Goal: Task Accomplishment & Management: Manage account settings

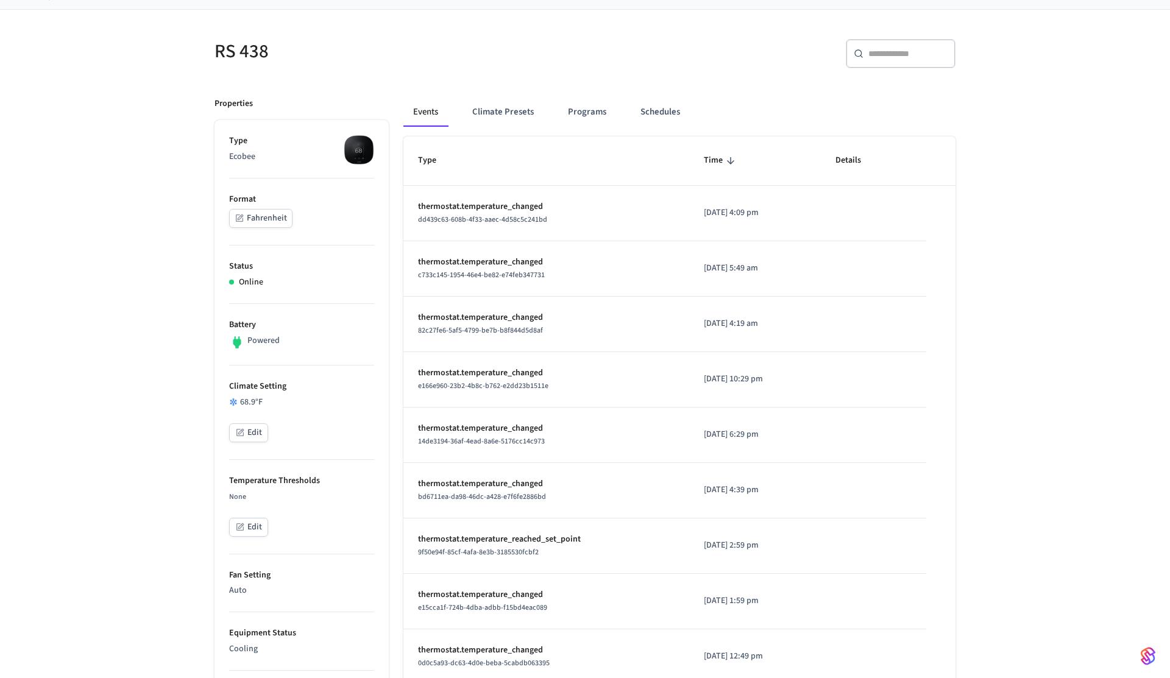
scroll to position [81, 0]
click at [508, 118] on button "Climate Presets" at bounding box center [503, 111] width 81 height 29
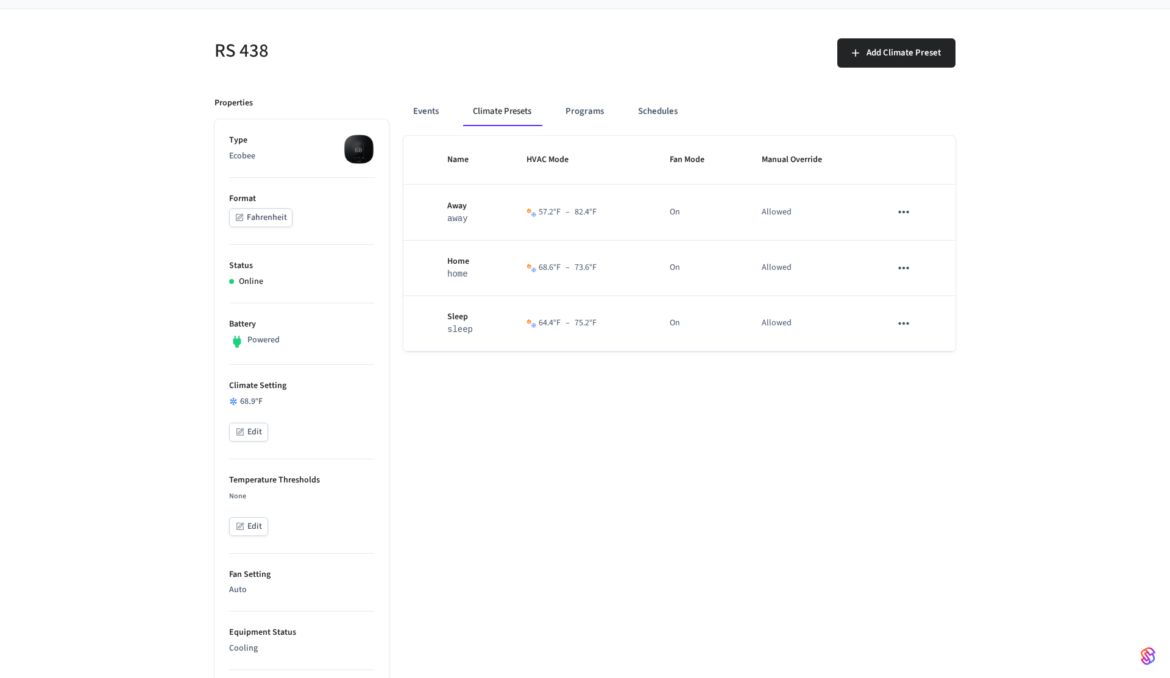
click at [120, 250] on div "RS 438 Add Climate Preset Properties Type Ecobee Format Fahrenheit Status Onlin…" at bounding box center [585, 562] width 1170 height 1106
click at [255, 399] on div "68.9 °F" at bounding box center [301, 402] width 145 height 13
click at [254, 215] on button "Fahrenheit" at bounding box center [260, 217] width 63 height 19
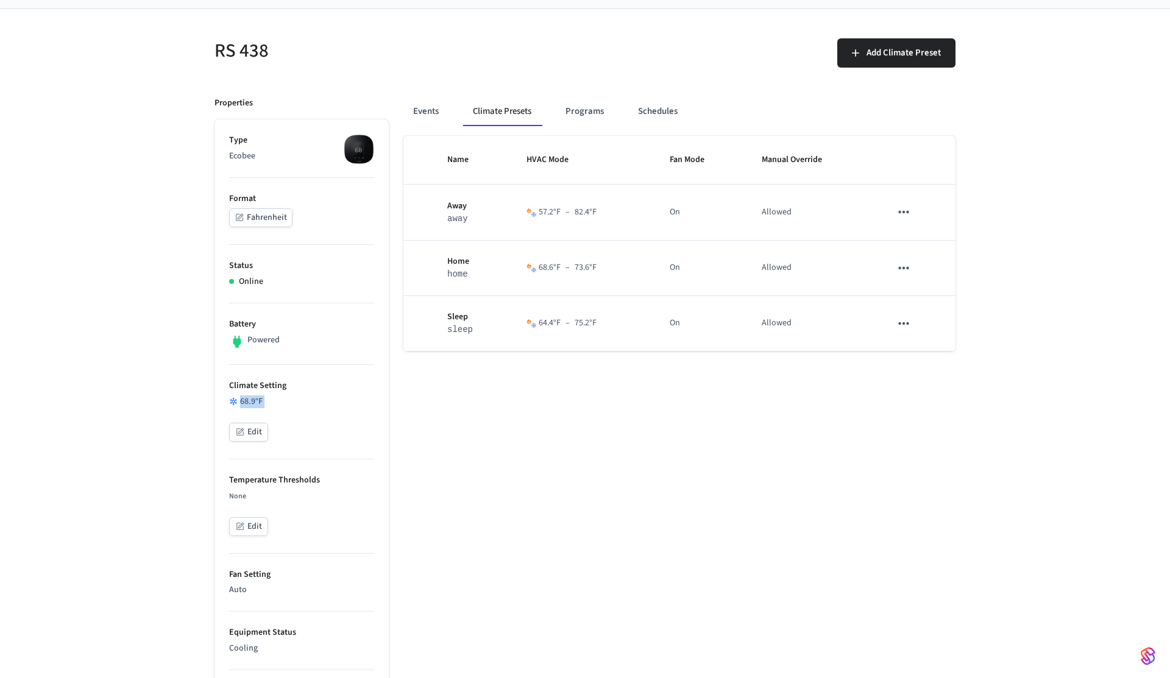
click at [254, 215] on button "Fahrenheit" at bounding box center [260, 217] width 63 height 19
click at [269, 228] on li "Format Fahrenheit" at bounding box center [301, 211] width 145 height 67
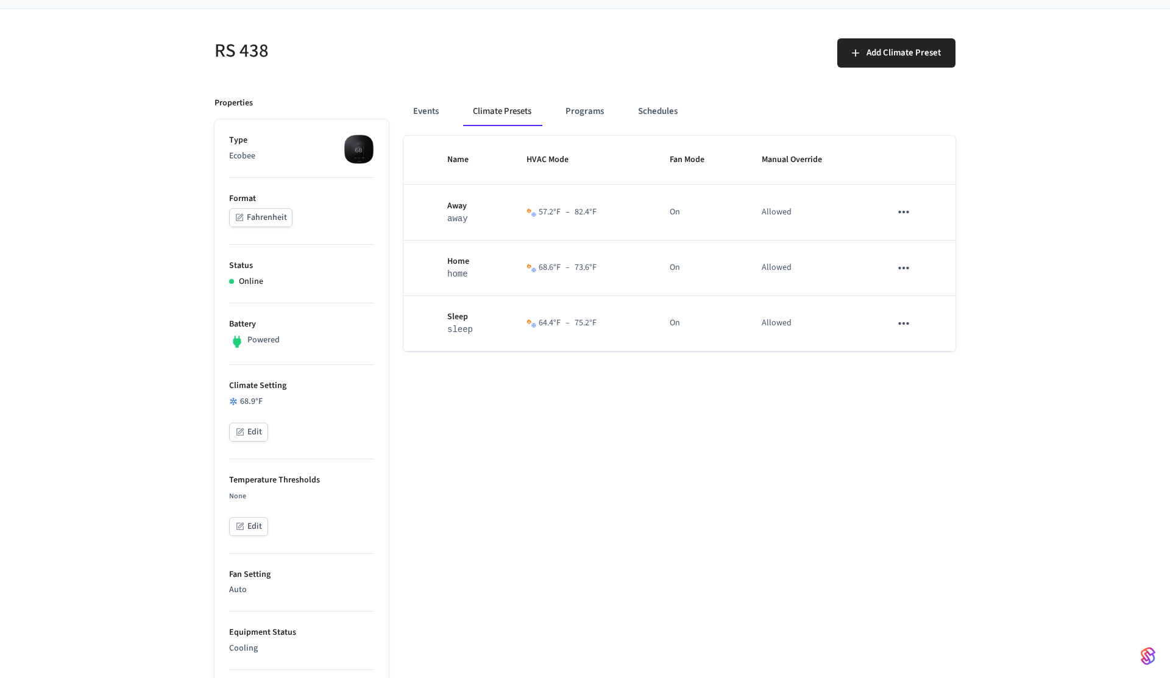
click at [267, 221] on button "Fahrenheit" at bounding box center [260, 217] width 63 height 19
click at [183, 221] on div "RS 438 Add Climate Preset Properties Type Ecobee Format Fahrenheit Status Onlin…" at bounding box center [585, 562] width 1170 height 1106
click at [274, 218] on button "Fahrenheit" at bounding box center [260, 217] width 63 height 19
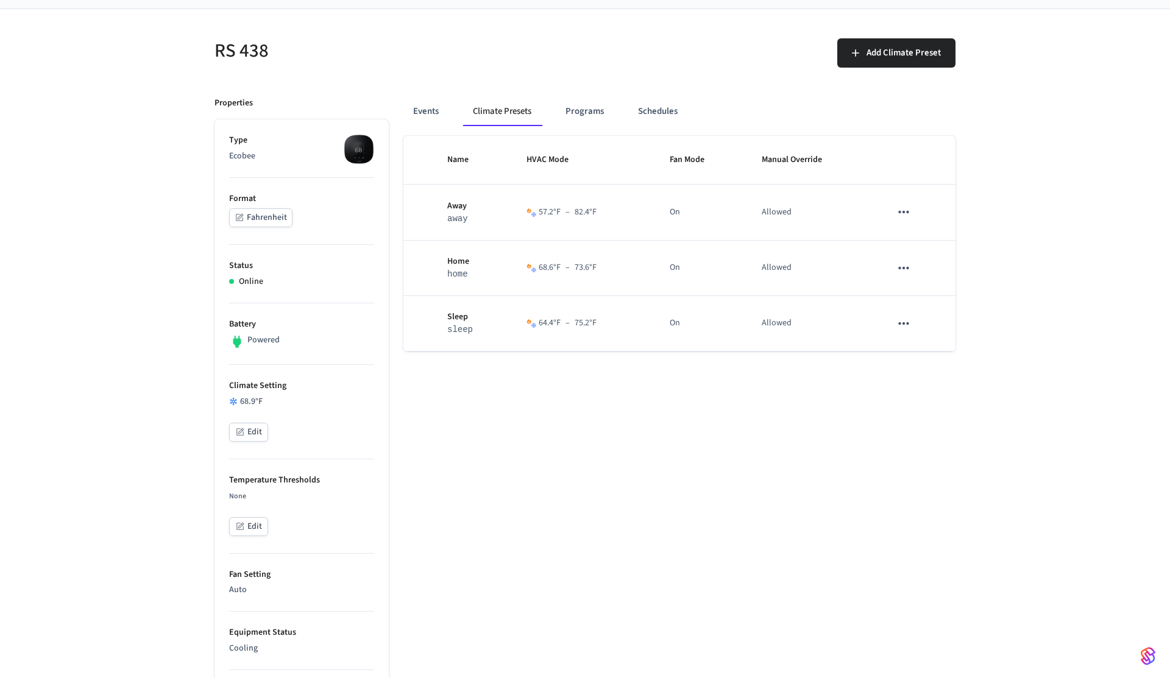
click at [274, 218] on button "Fahrenheit" at bounding box center [260, 217] width 63 height 19
click at [240, 224] on button "Fahrenheit" at bounding box center [260, 217] width 63 height 19
click at [242, 221] on icon "button" at bounding box center [240, 218] width 10 height 10
click at [260, 433] on button "Edit" at bounding box center [248, 432] width 39 height 19
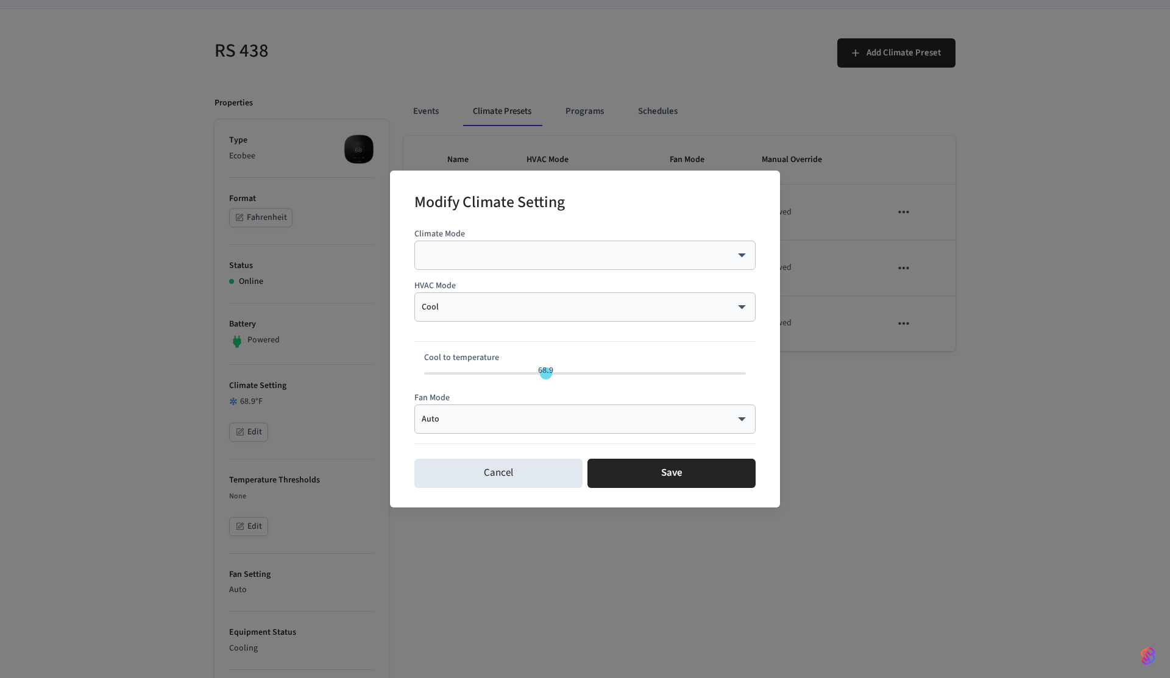
click at [134, 275] on div "Modify Climate Setting Climate Mode ​ ​ HVAC Mode Cool **** ​ Cool to temperatu…" at bounding box center [585, 339] width 1170 height 678
type input "**"
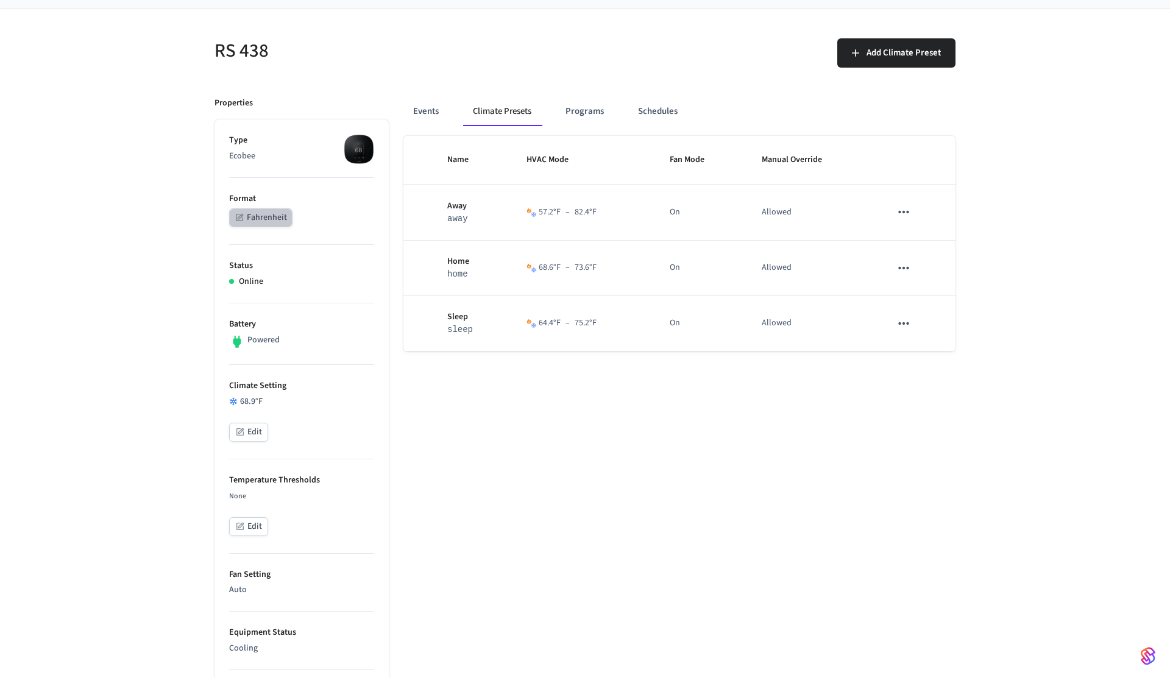
click at [246, 219] on button "Fahrenheit" at bounding box center [260, 217] width 63 height 19
click at [126, 204] on div "RS 438 Add Climate Preset Properties Type Ecobee Format Fahrenheit Status Onlin…" at bounding box center [585, 562] width 1170 height 1106
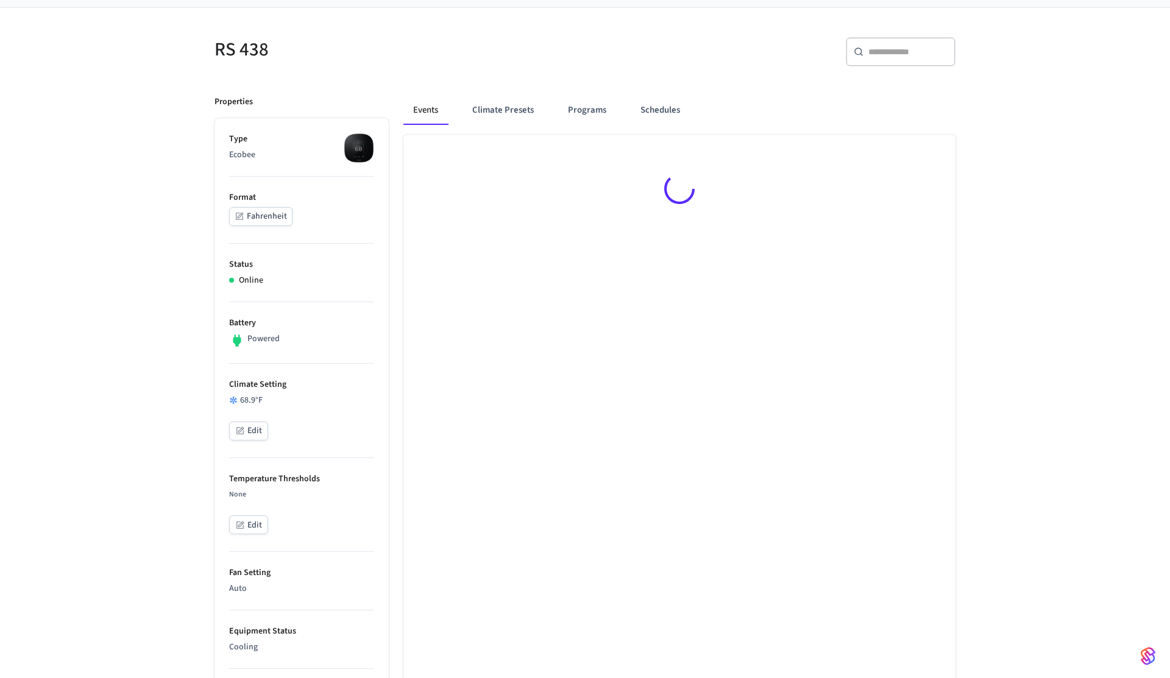
scroll to position [80, 0]
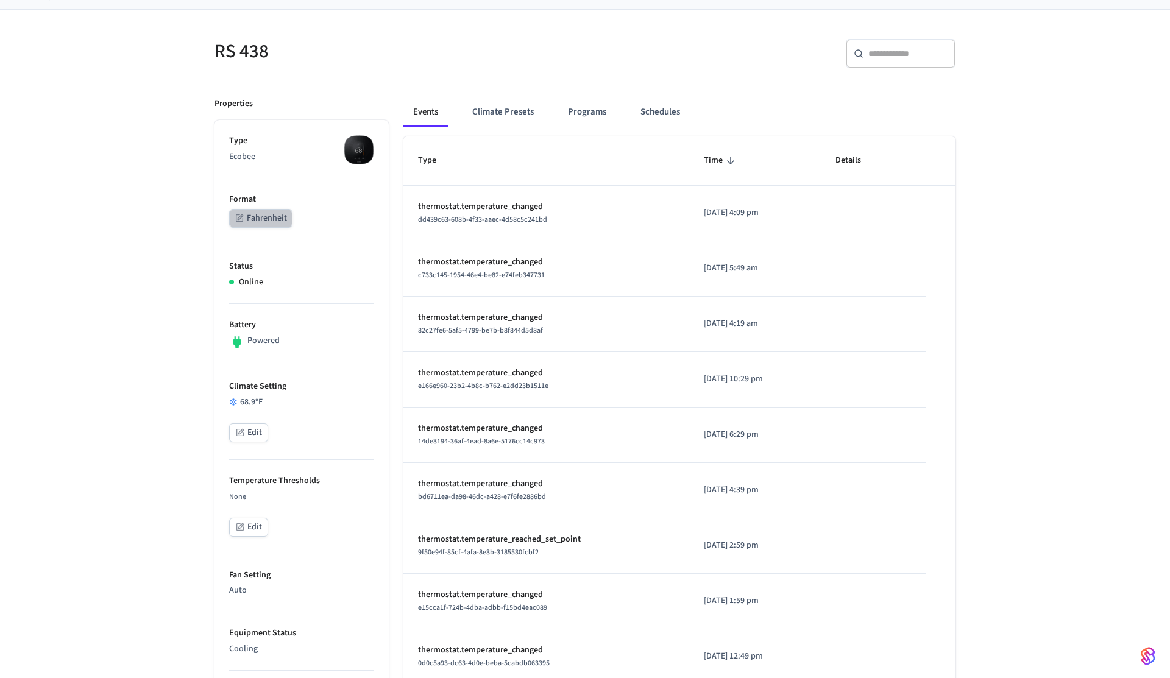
click at [267, 218] on button "Fahrenheit" at bounding box center [260, 218] width 63 height 19
click at [513, 119] on button "Climate Presets" at bounding box center [503, 112] width 81 height 29
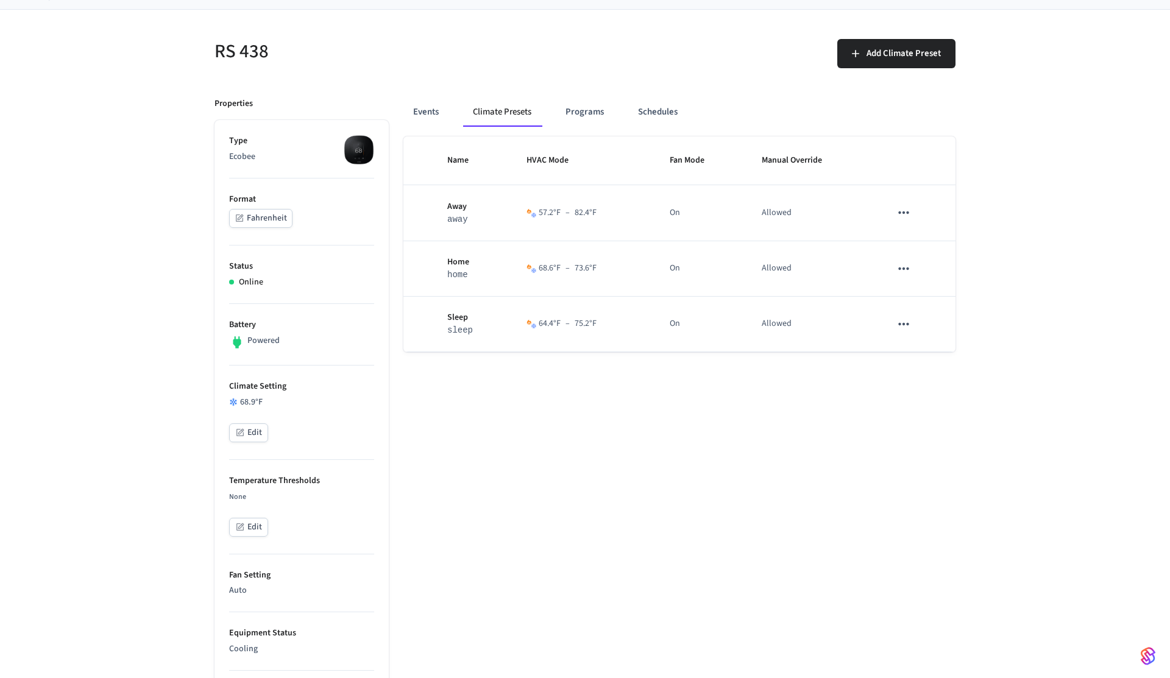
click at [275, 215] on button "Fahrenheit" at bounding box center [260, 218] width 63 height 19
click at [287, 222] on button "Fahrenheit" at bounding box center [260, 218] width 63 height 19
click at [255, 437] on button "Edit" at bounding box center [248, 433] width 39 height 19
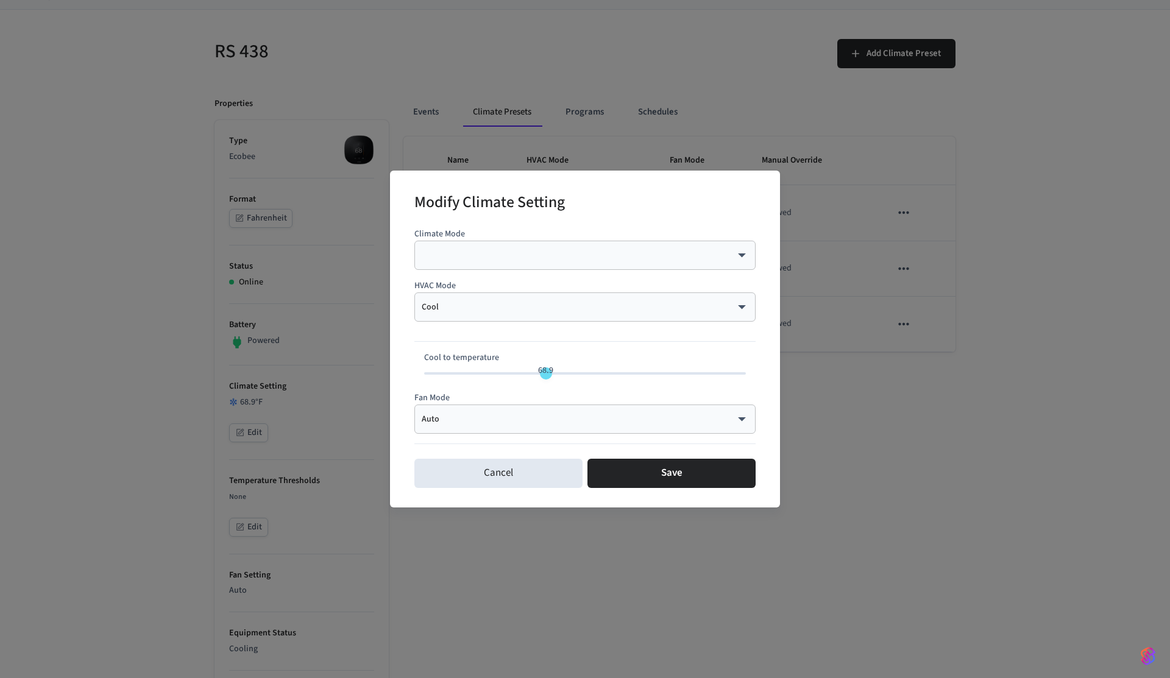
click at [522, 253] on body "SuiteOp Production Find by ID ⌘ K PS Devices ACS Systems Connected Accounts Use…" at bounding box center [585, 518] width 1170 height 1196
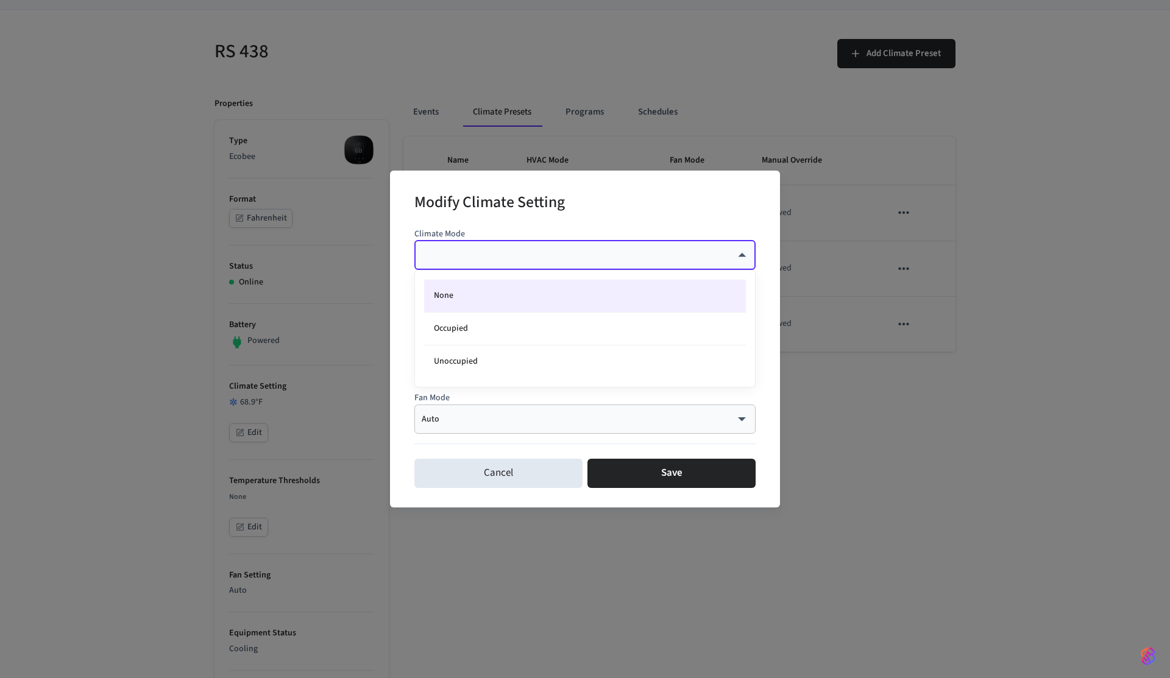
click at [495, 250] on div at bounding box center [585, 339] width 1170 height 678
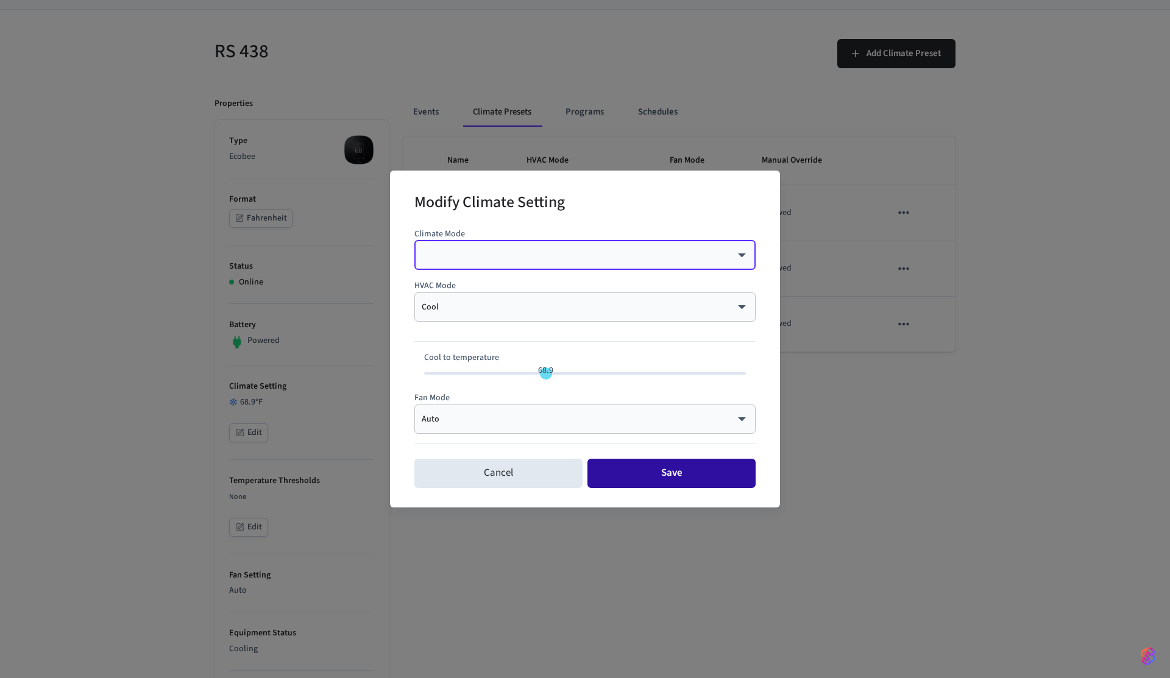
click at [673, 477] on button "Save" at bounding box center [671, 473] width 168 height 29
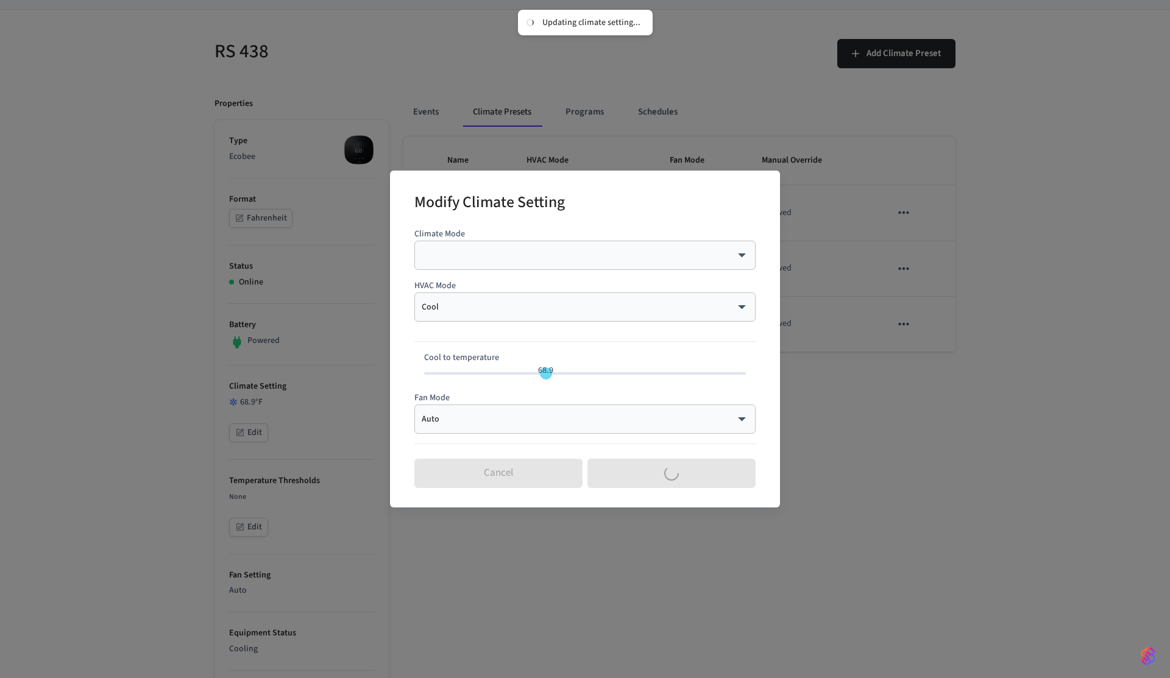
type input "**"
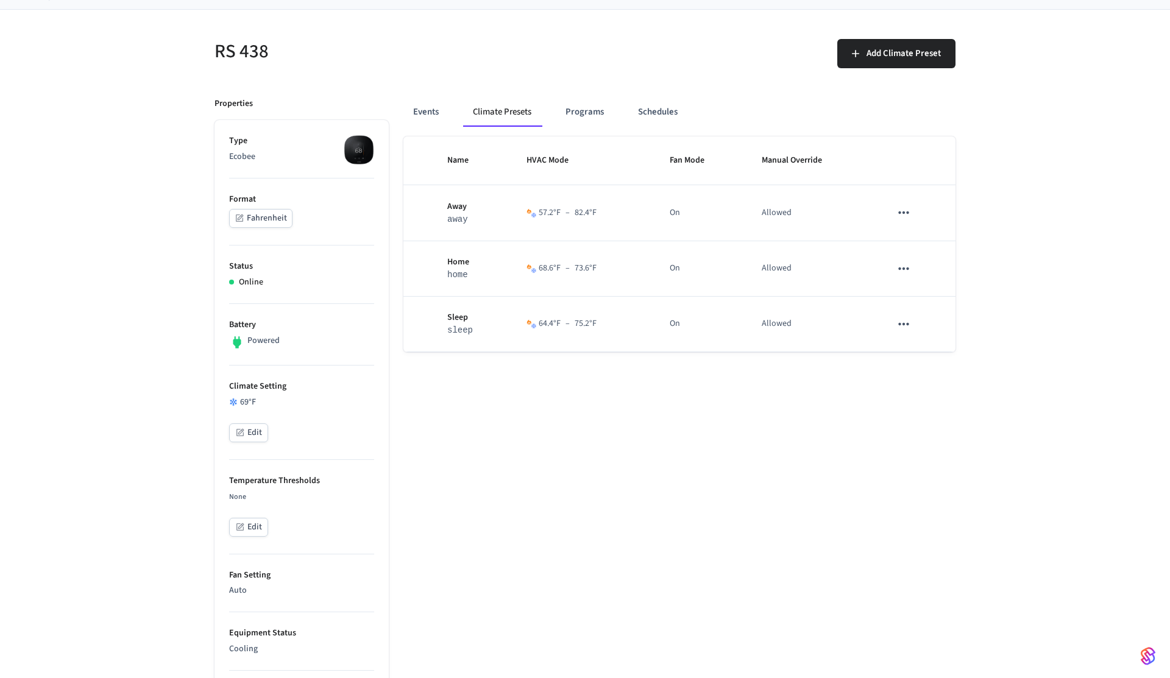
click at [453, 408] on div "Name HVAC Mode Fan Mode Manual Override Away away 57.2 °F – 82.4 °F On Allowed …" at bounding box center [679, 626] width 552 height 979
